Goal: Transaction & Acquisition: Purchase product/service

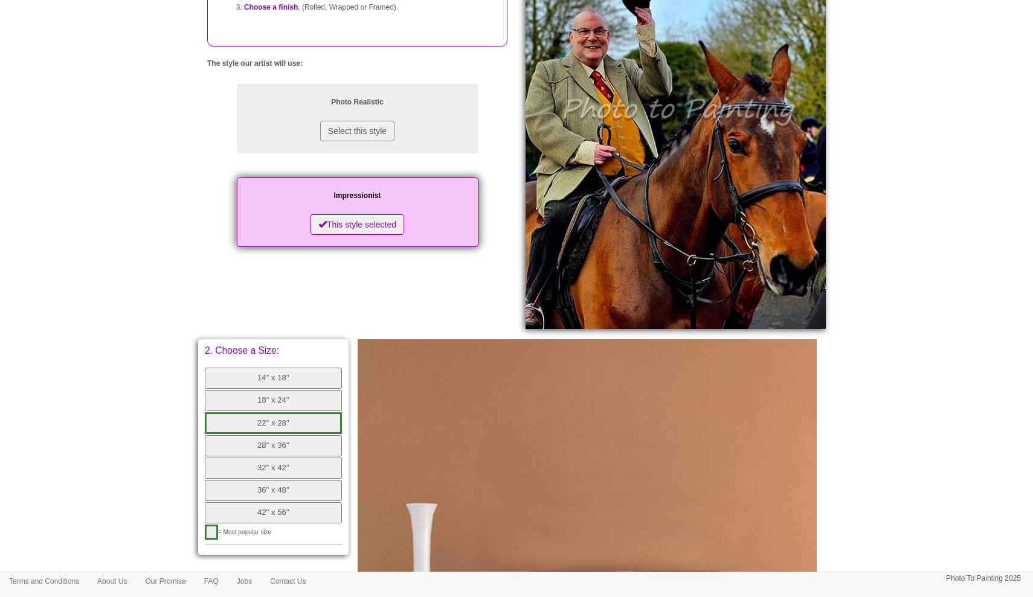
scroll to position [242, 0]
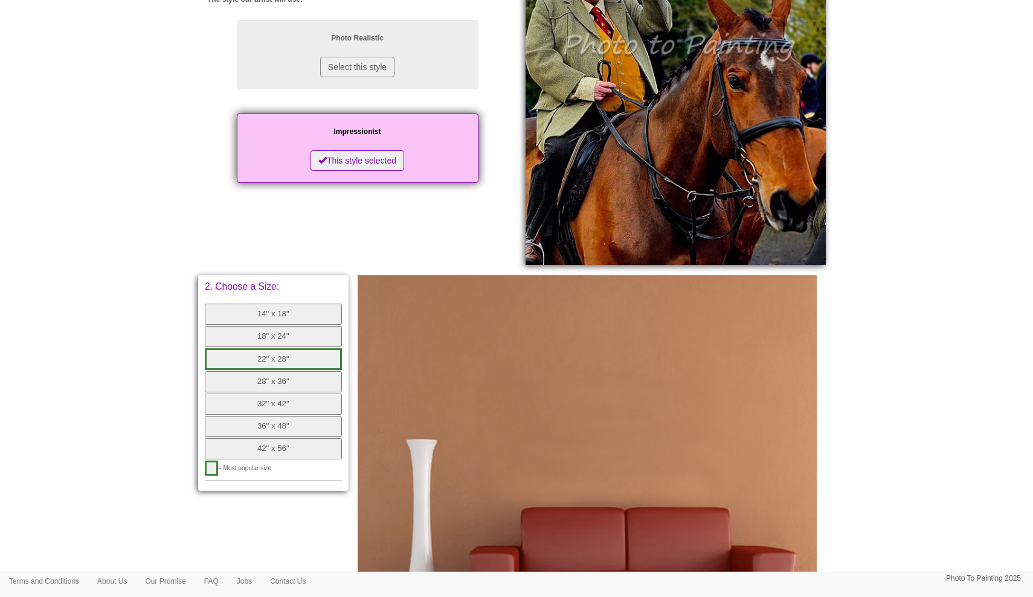
click at [298, 374] on button "28" x 36"" at bounding box center [273, 381] width 137 height 21
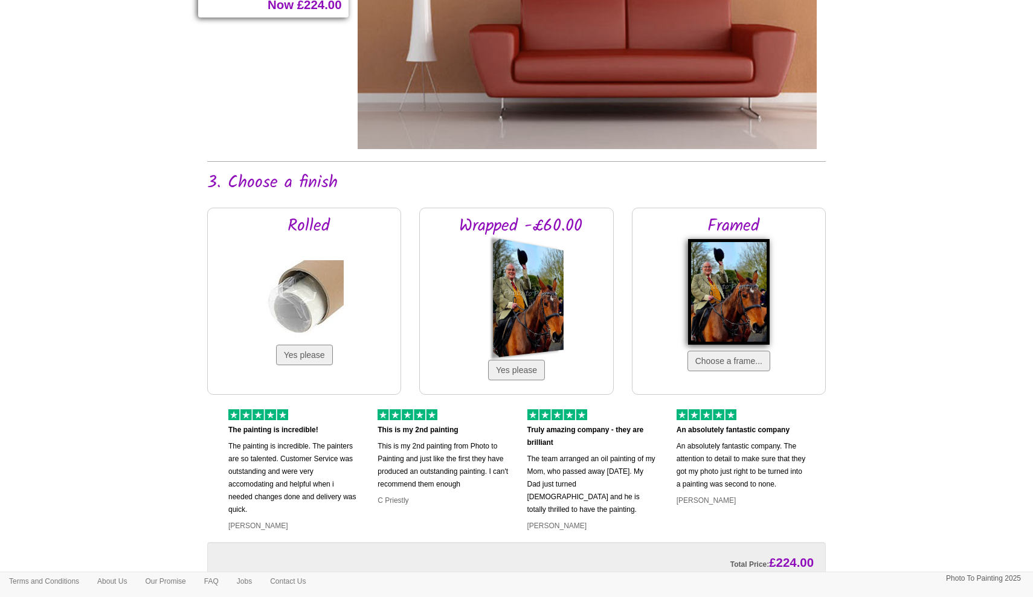
scroll to position [771, 0]
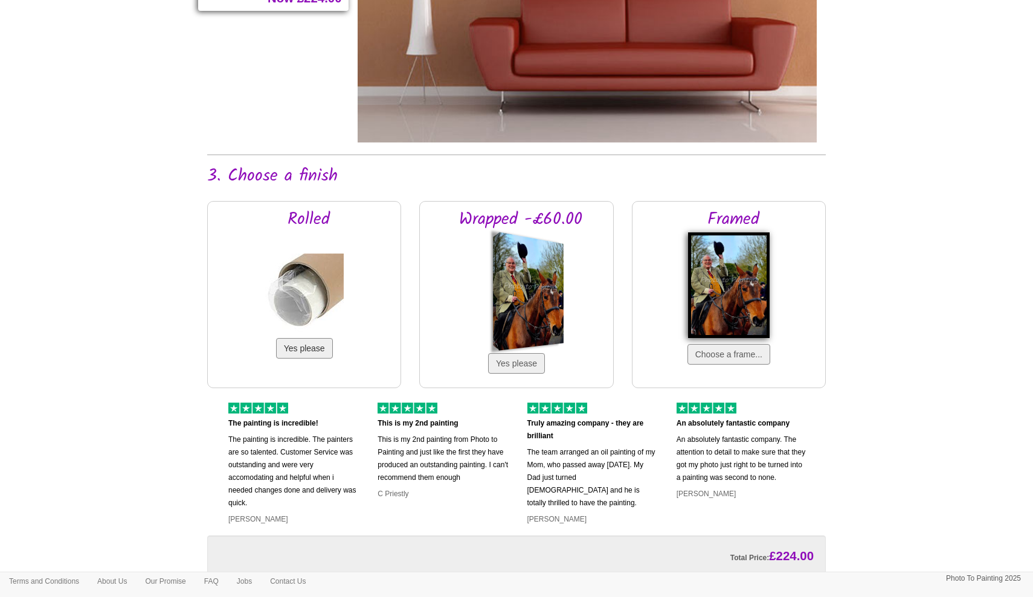
click at [305, 349] on button "Yes please" at bounding box center [304, 348] width 57 height 21
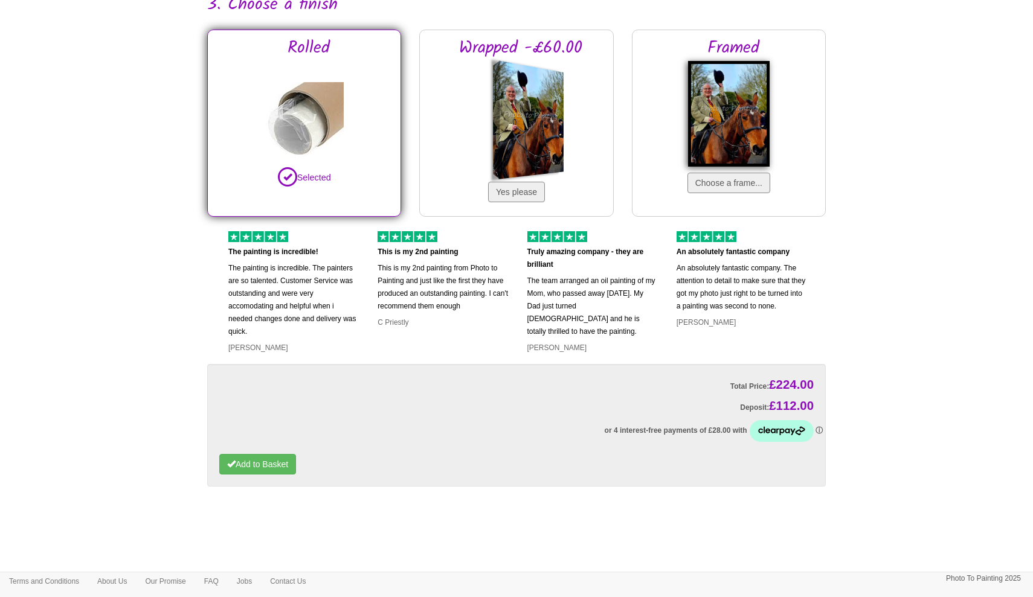
scroll to position [943, 0]
click at [267, 463] on button "Add to Basket" at bounding box center [257, 464] width 77 height 21
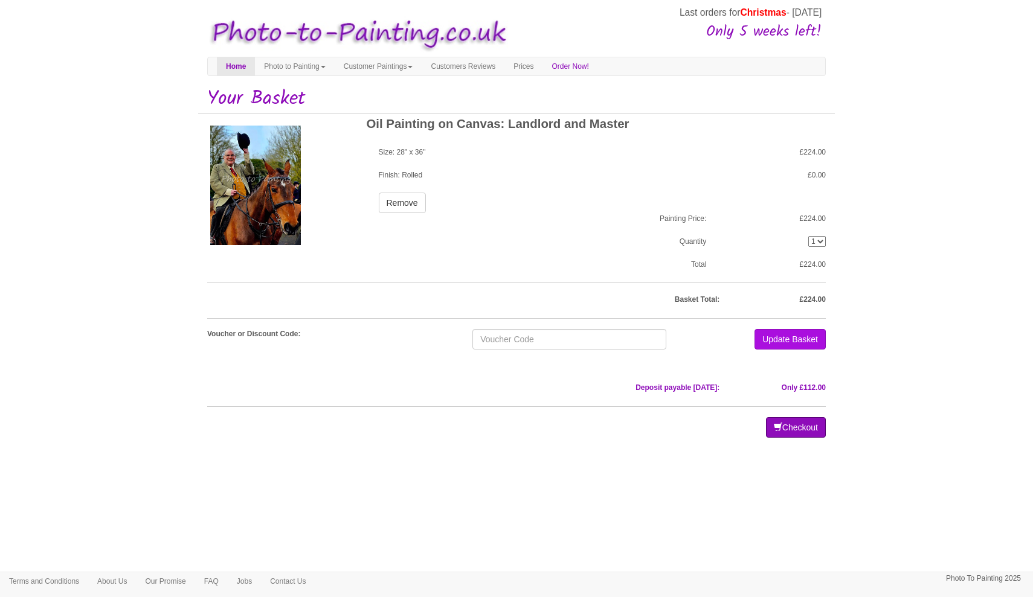
click at [782, 424] on button "Checkout" at bounding box center [796, 427] width 60 height 21
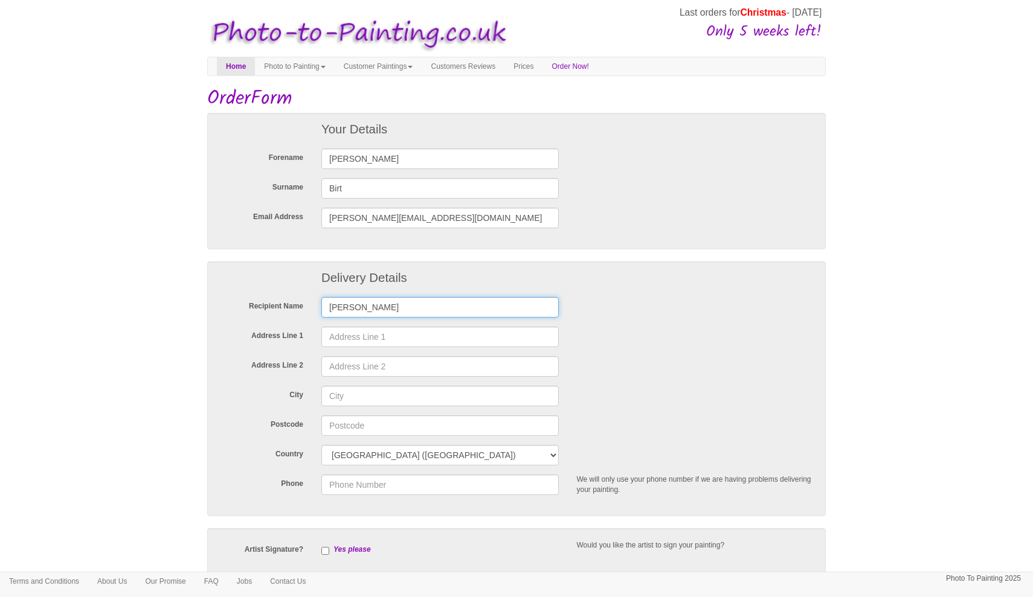
type input "Michael Birt"
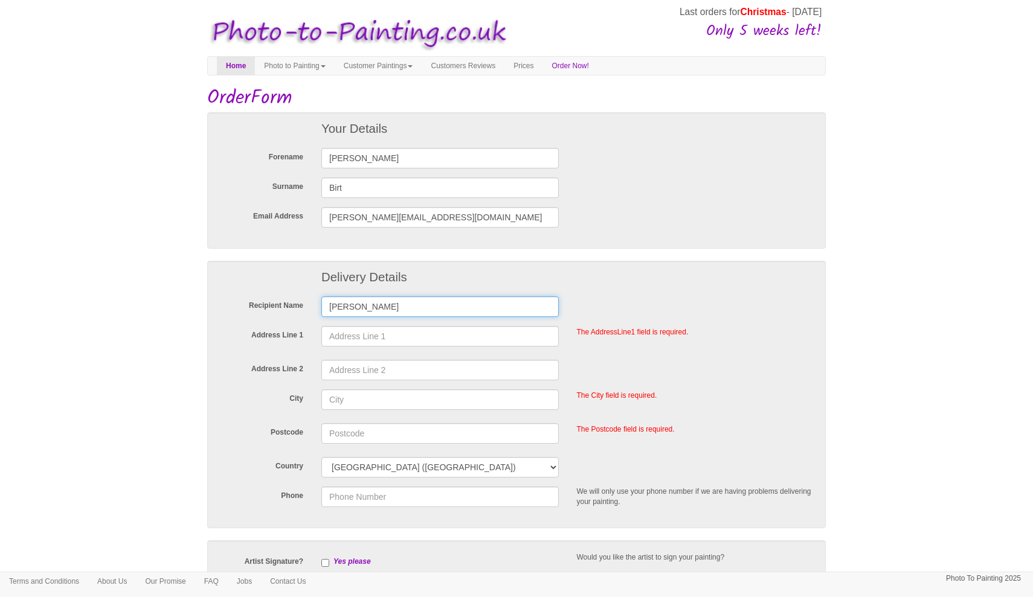
scroll to position [2, 0]
type input "Michael Bi"
type input "Michael Birt"
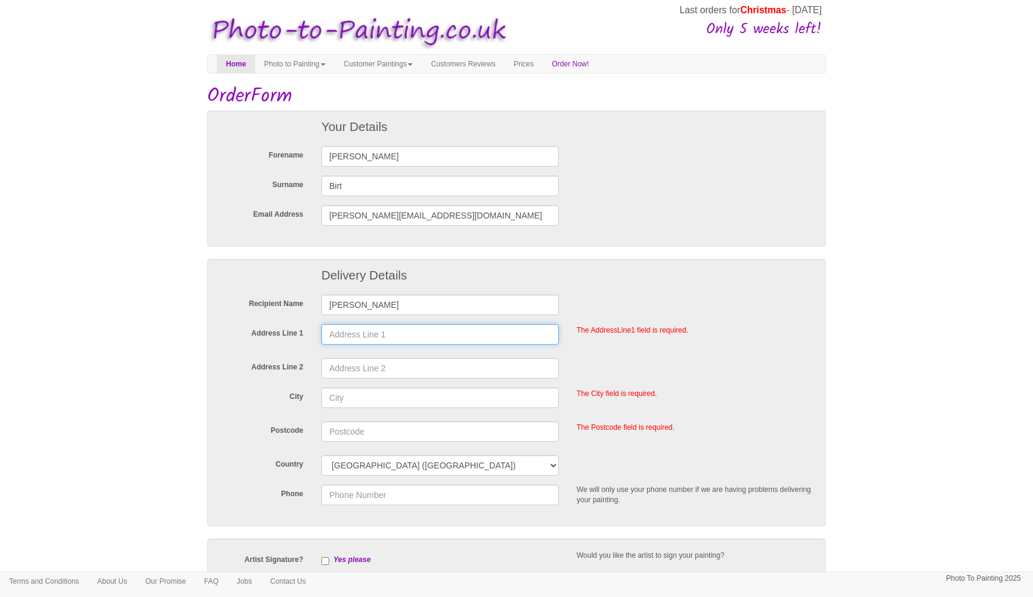
type input "The Kings Arms"
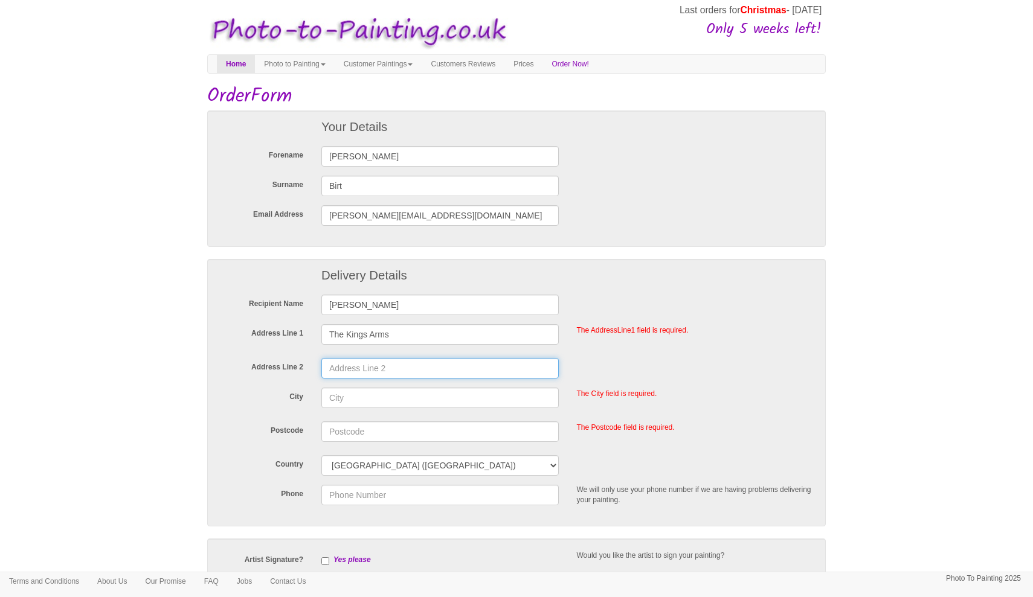
type input "7 King Street"
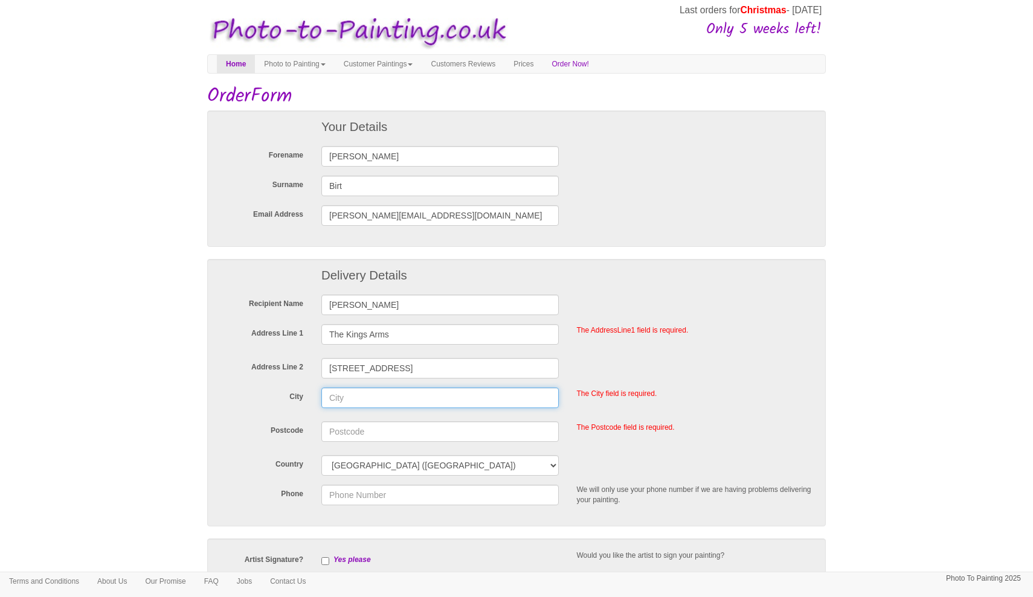
type input "Scalford"
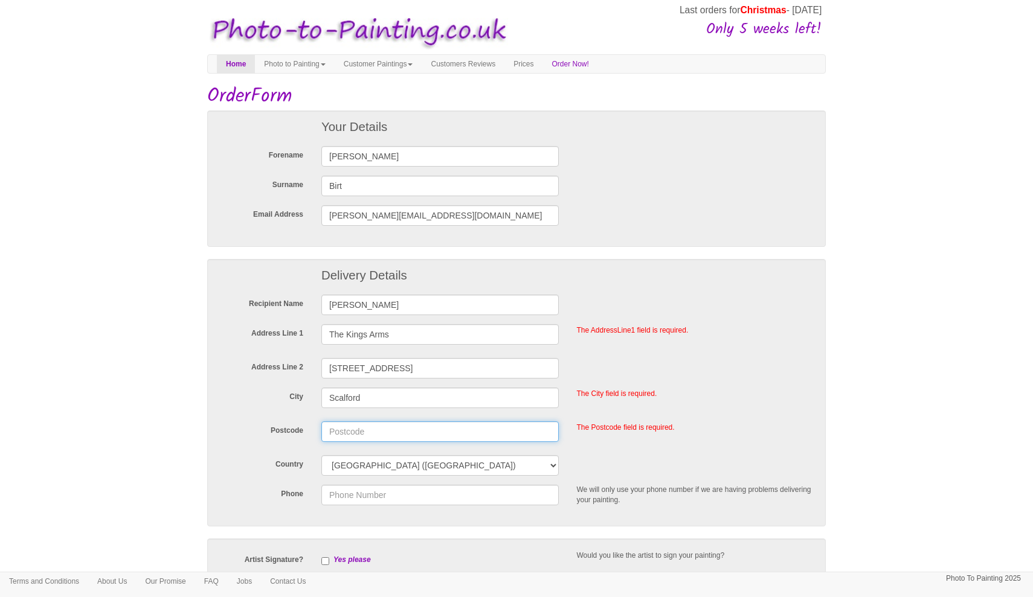
type input "LE14 4DW"
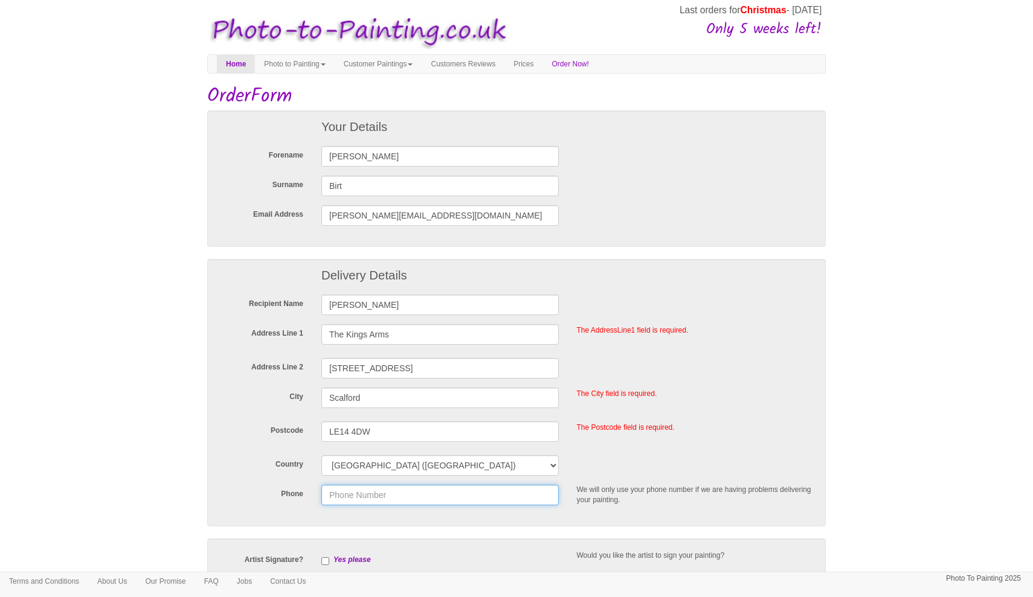
type input "01664444737"
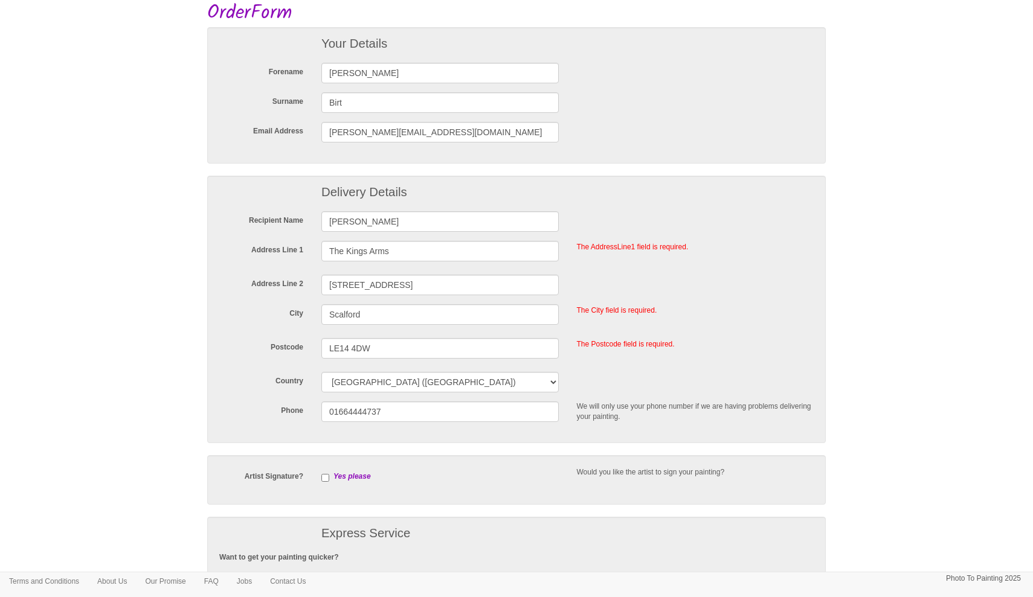
scroll to position [156, 0]
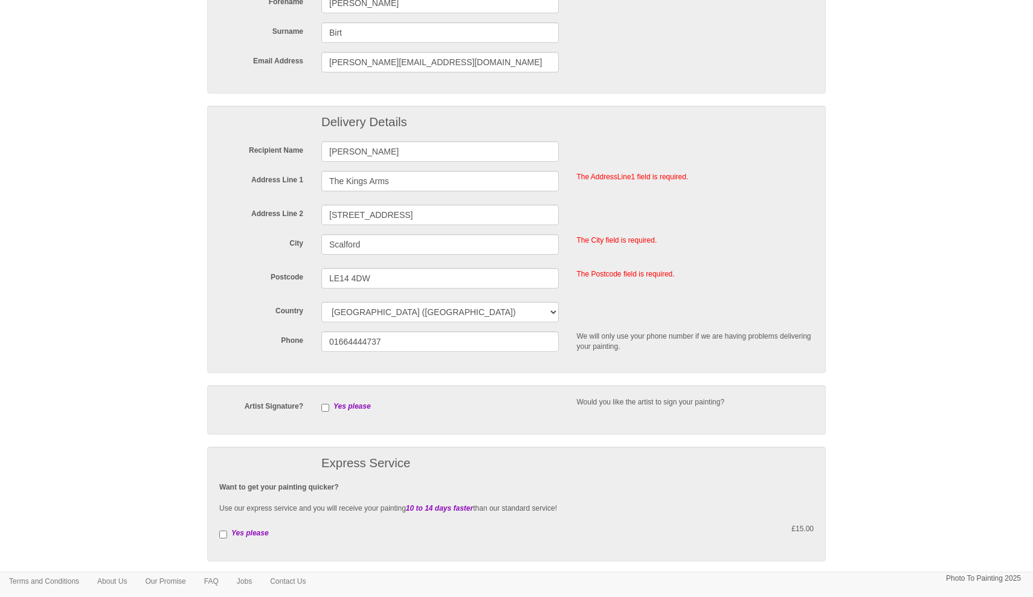
drag, startPoint x: 326, startPoint y: 405, endPoint x: 436, endPoint y: 409, distance: 110.6
click at [326, 405] on input "checkbox" at bounding box center [325, 408] width 8 height 8
checkbox input "true"
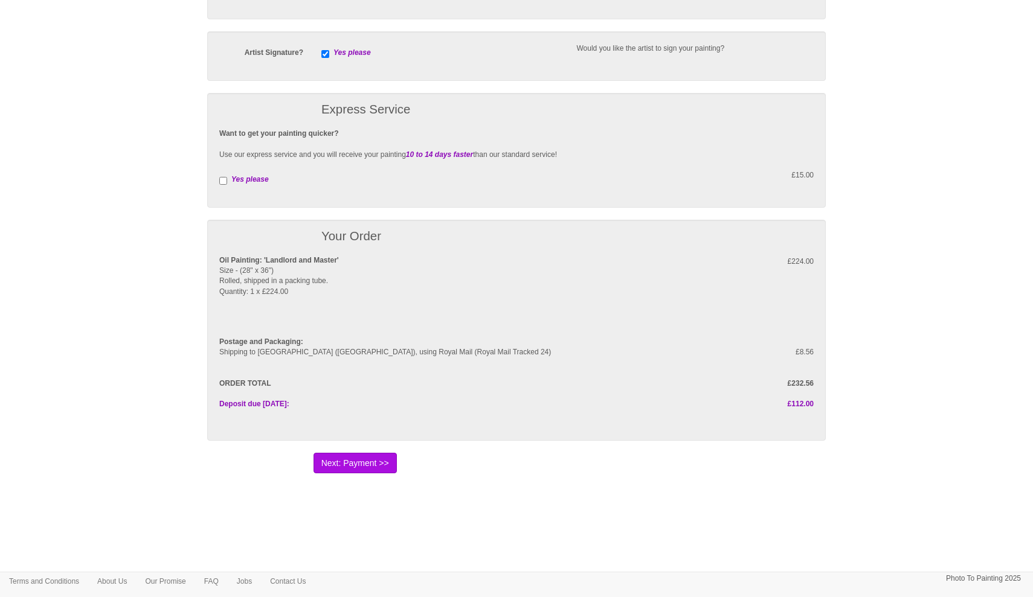
scroll to position [513, 0]
click at [377, 457] on button "Next: Payment >>" at bounding box center [354, 460] width 83 height 21
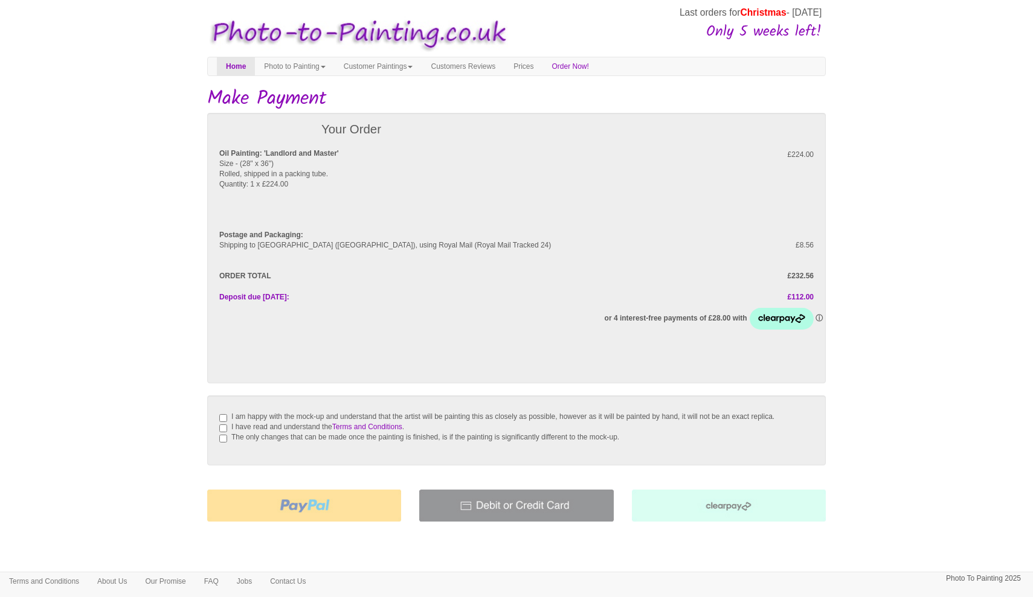
click at [481, 515] on img at bounding box center [516, 506] width 194 height 32
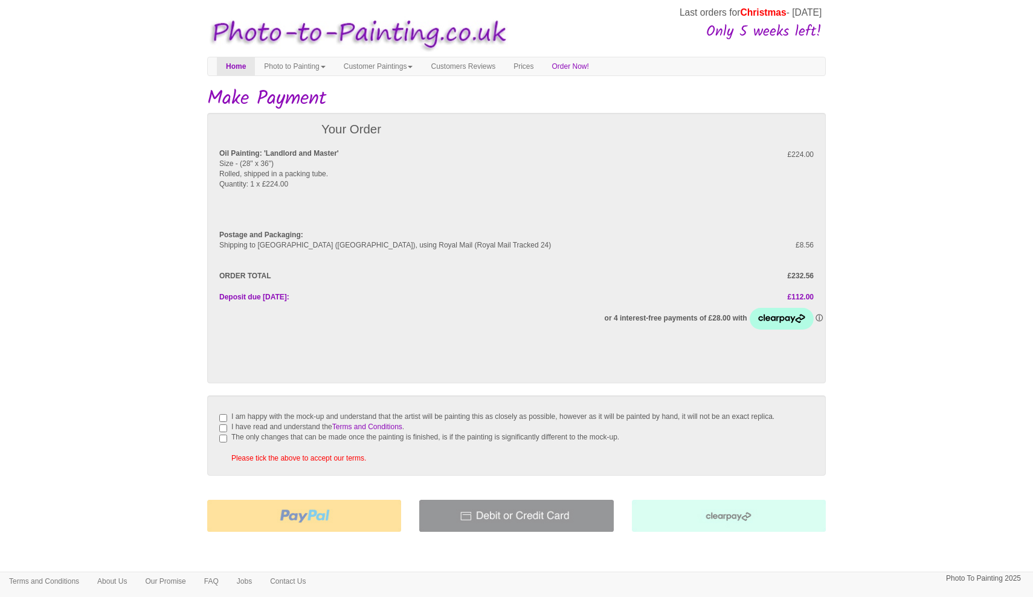
scroll to position [1, 0]
click at [223, 414] on input "I am happy with the mock-up and understand that the artist will be painting thi…" at bounding box center [223, 417] width 8 height 8
checkbox input "true"
click at [223, 431] on input "I have read and understand the Terms and Conditions ." at bounding box center [223, 427] width 8 height 8
checkbox input "true"
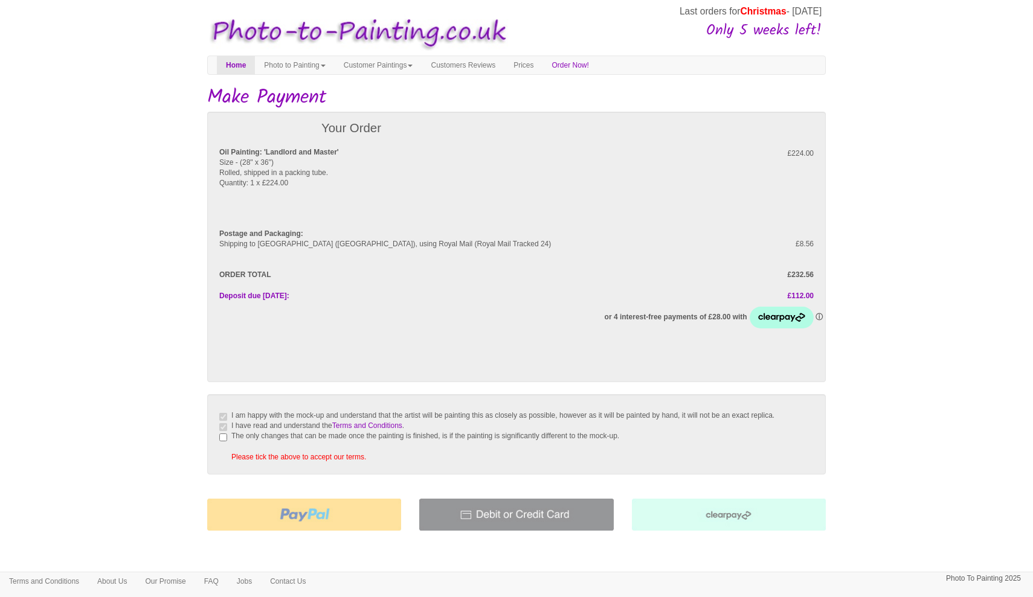
click at [225, 441] on input "The only changes that can be made once the painting is finished, is if the pain…" at bounding box center [223, 438] width 8 height 8
checkbox input "true"
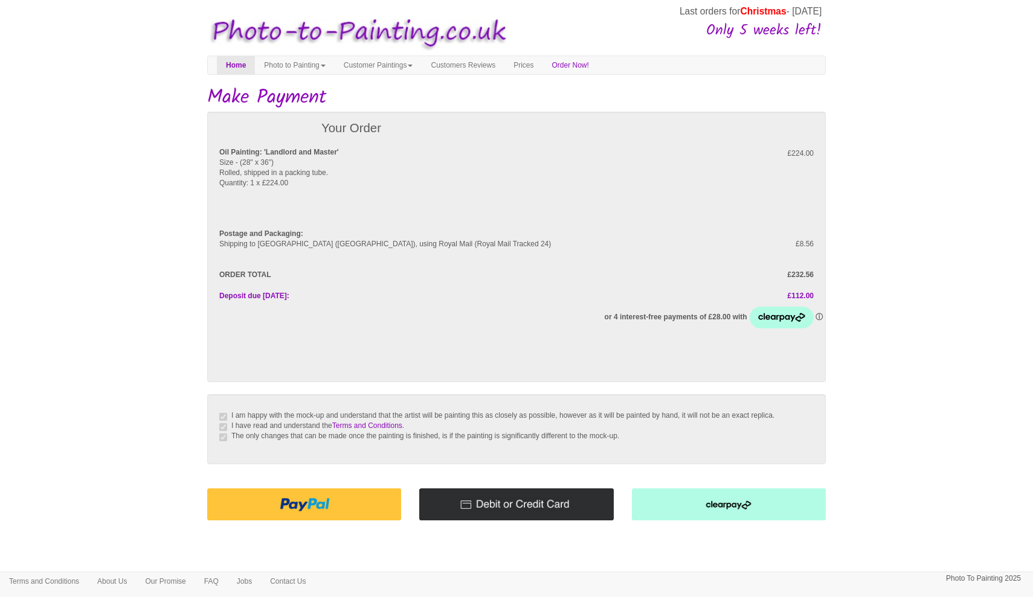
click at [486, 515] on img at bounding box center [516, 505] width 194 height 32
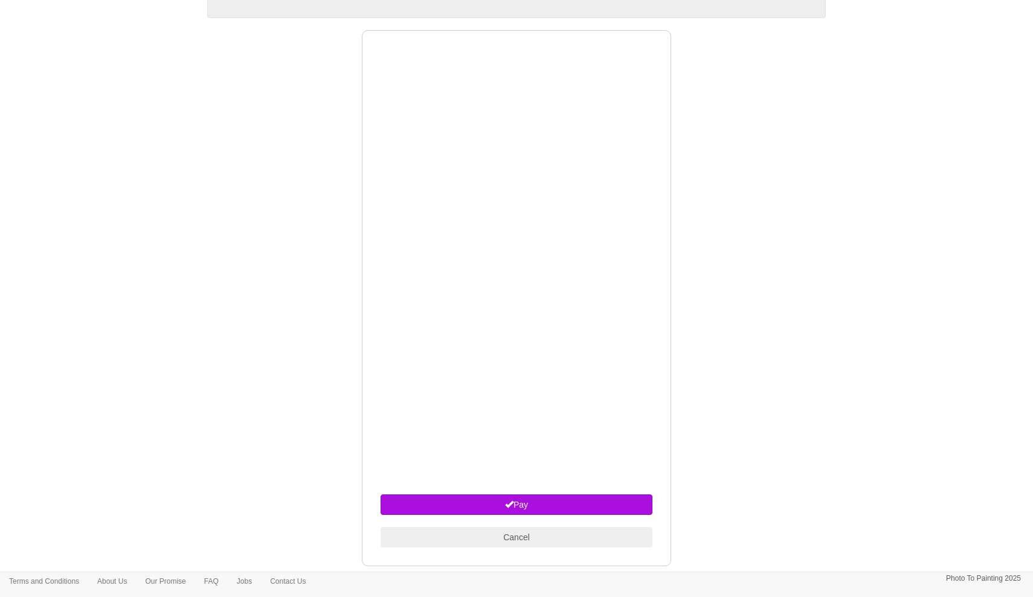
scroll to position [462, 0]
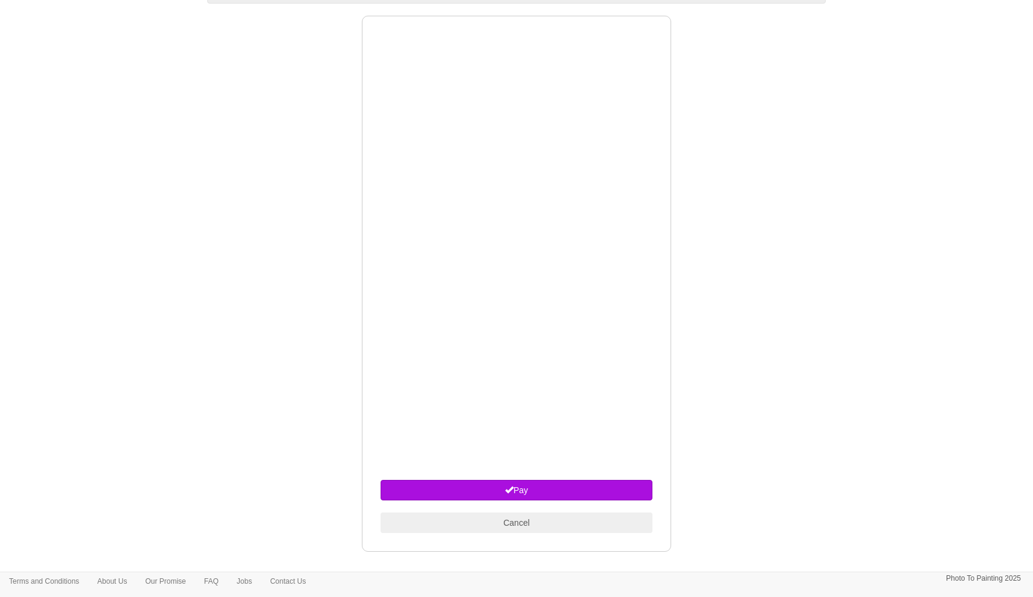
click at [844, 400] on body "Your painting - risk free Last orders for Christmas - 21st Nov Only 5 weeks lef…" at bounding box center [516, 143] width 1033 height 1198
click at [492, 501] on button "Pay" at bounding box center [516, 490] width 272 height 21
